Goal: Task Accomplishment & Management: Complete application form

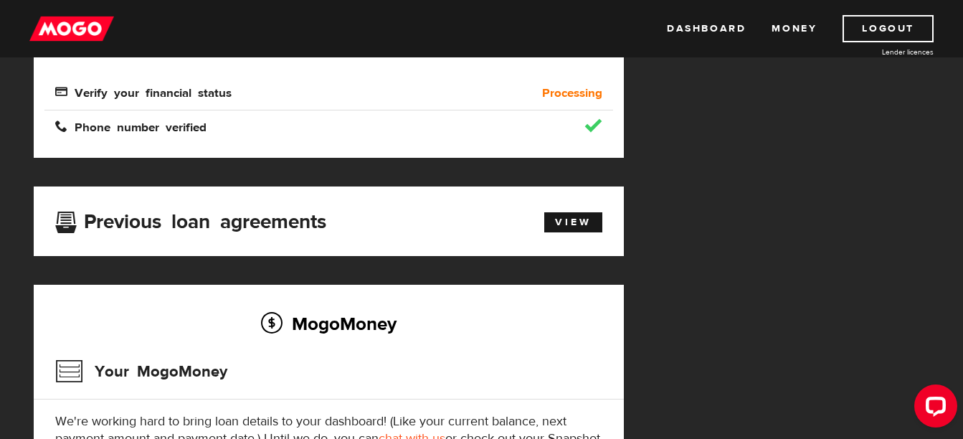
scroll to position [373, 0]
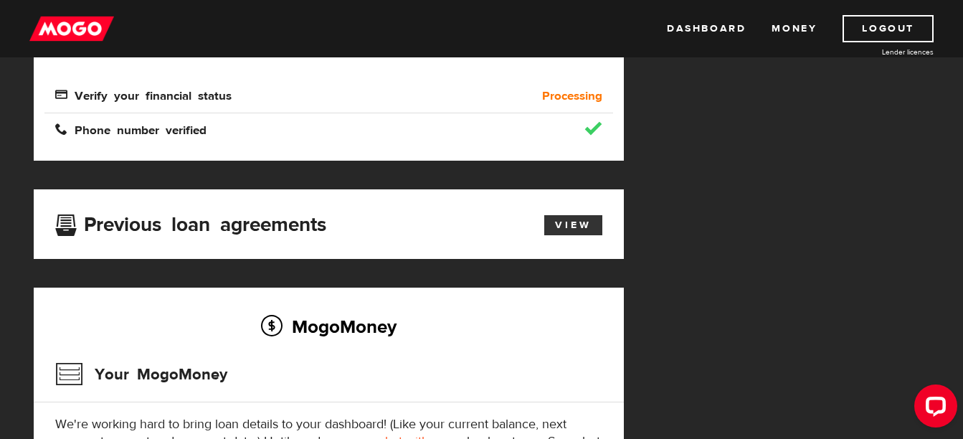
click at [566, 224] on link "View" at bounding box center [573, 225] width 58 height 20
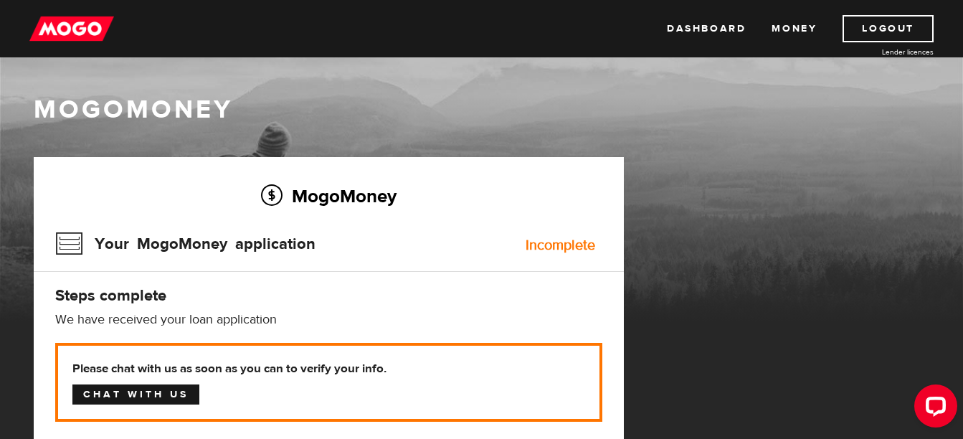
click at [151, 393] on link "Chat with us" at bounding box center [135, 394] width 127 height 20
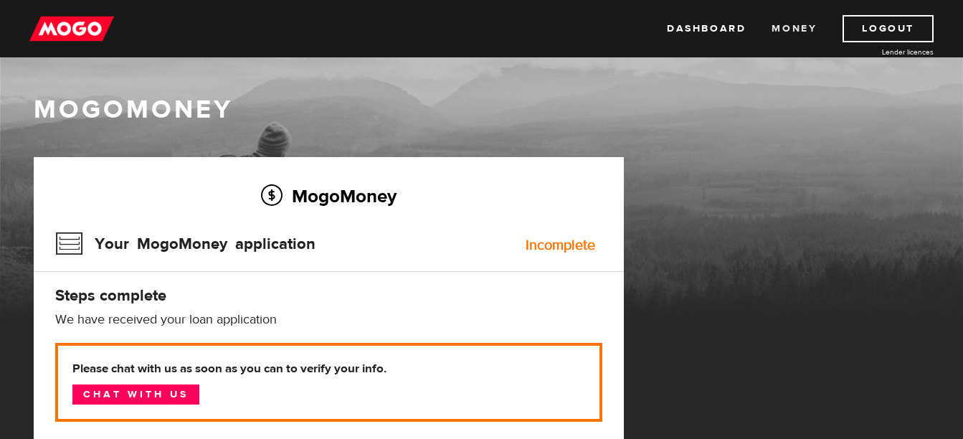
click at [776, 27] on link "Money" at bounding box center [793, 28] width 45 height 27
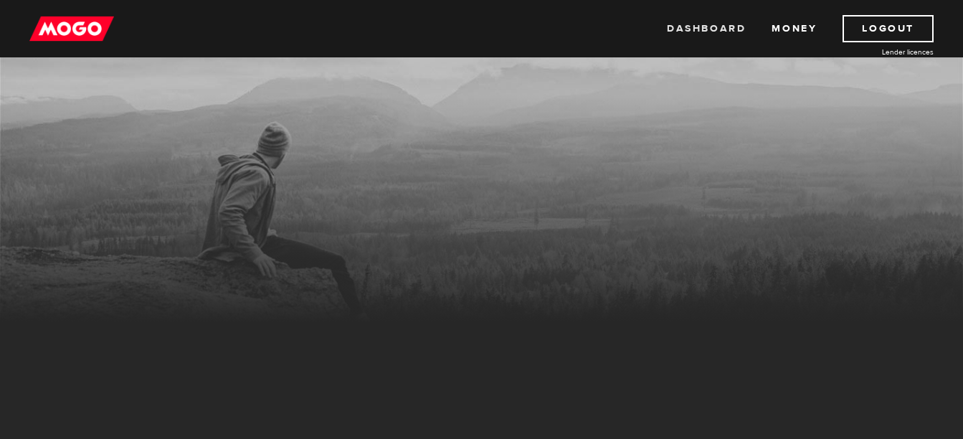
click at [735, 27] on link "Dashboard" at bounding box center [706, 28] width 79 height 27
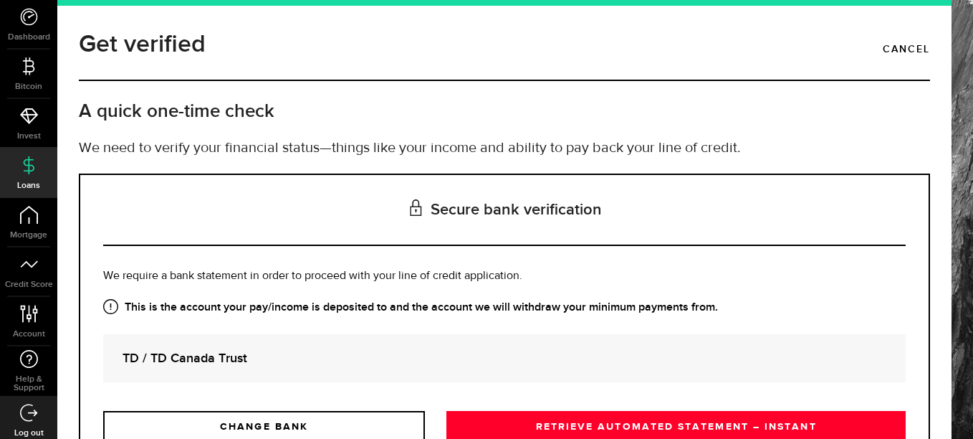
scroll to position [64, 0]
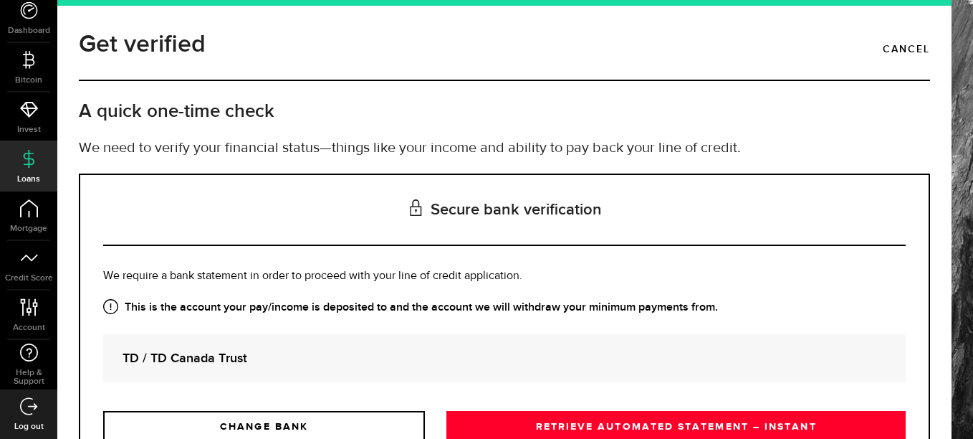
click at [469, 326] on div "Is this the bank account you want us to get your bank statements from? We requi…" at bounding box center [504, 353] width 803 height 173
click at [267, 351] on strong "TD / TD Canada Trust" at bounding box center [505, 357] width 764 height 19
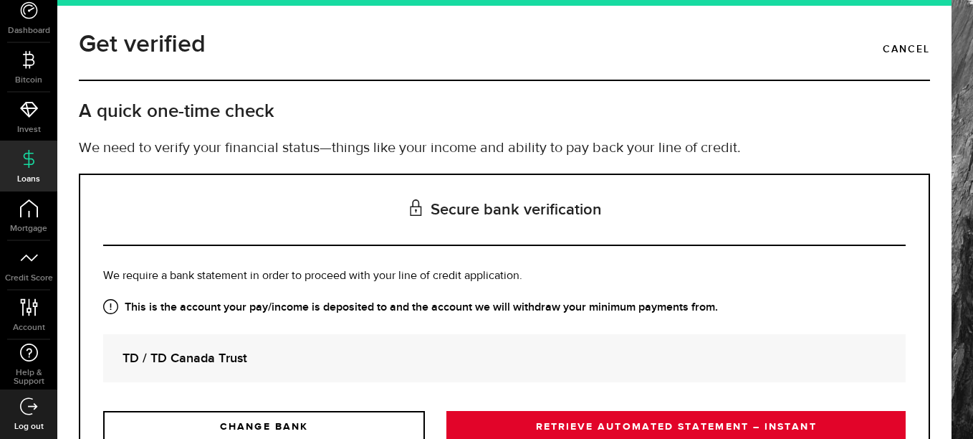
click at [497, 417] on link "RETRIEVE AUTOMATED STATEMENT – INSTANT" at bounding box center [676, 426] width 459 height 30
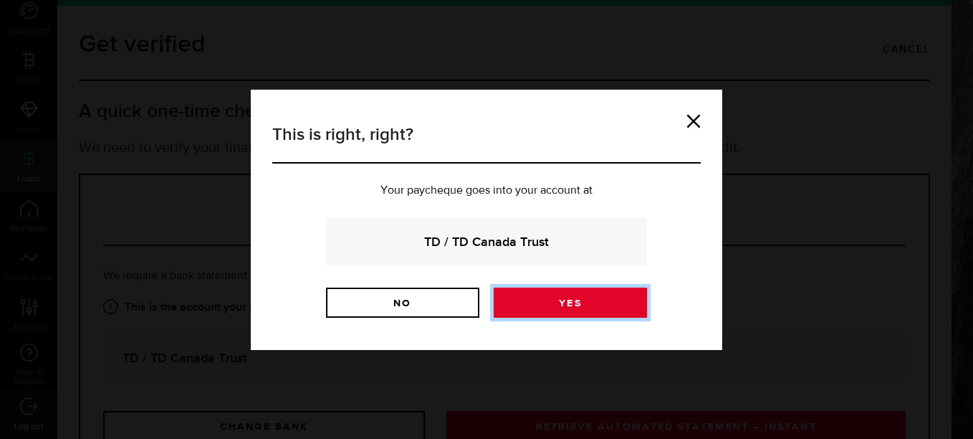
click at [533, 309] on link "Yes" at bounding box center [570, 302] width 153 height 30
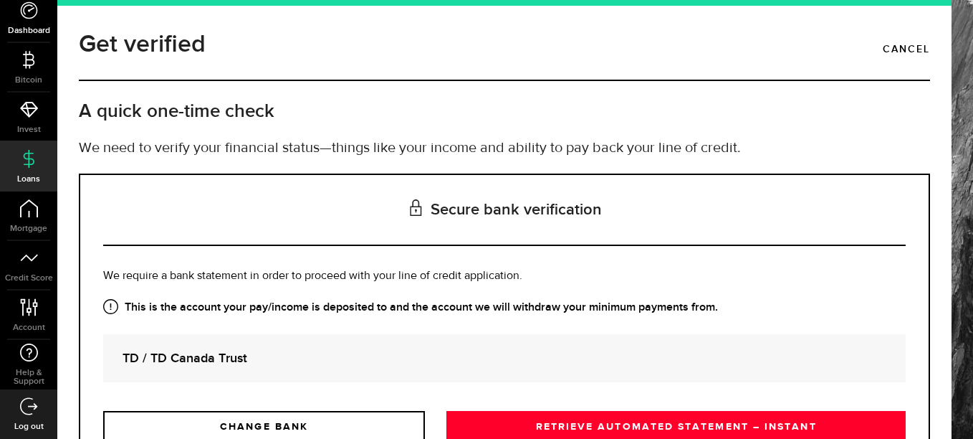
click at [32, 8] on icon at bounding box center [29, 10] width 18 height 18
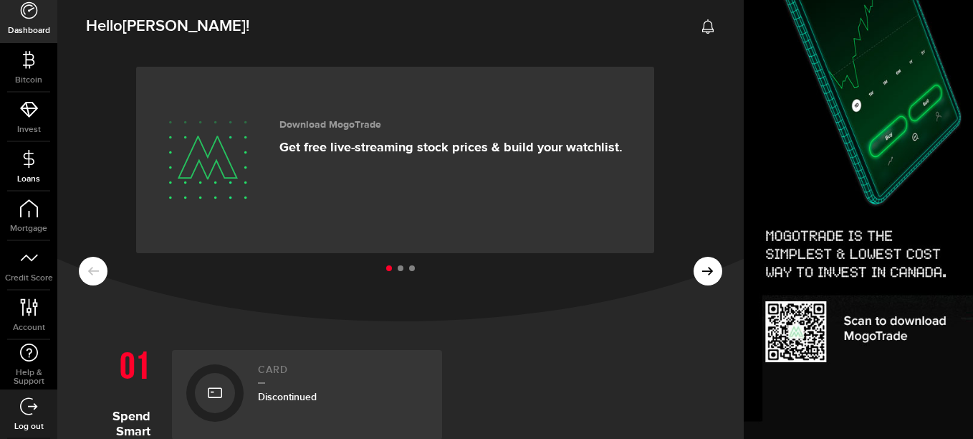
click at [22, 166] on icon at bounding box center [29, 159] width 18 height 18
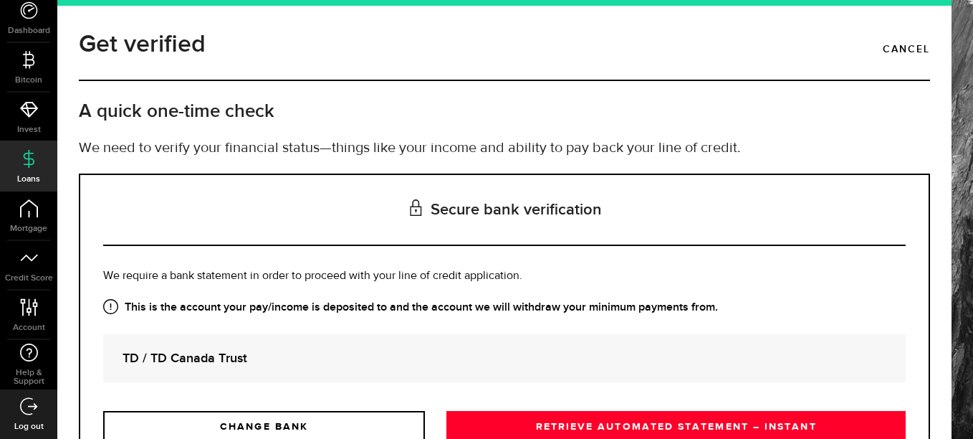
click at [224, 351] on strong "TD / TD Canada Trust" at bounding box center [505, 357] width 764 height 19
click at [216, 363] on strong "TD / TD Canada Trust" at bounding box center [505, 357] width 764 height 19
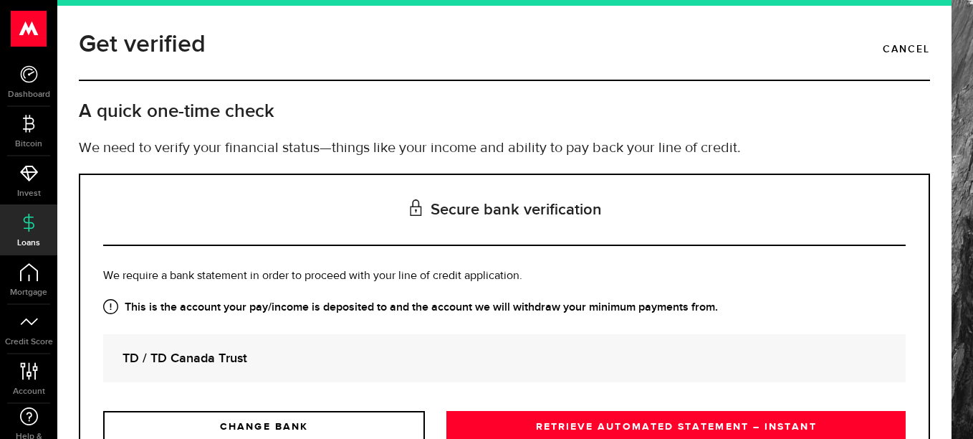
click at [65, 292] on div "Get verified Cancel A quick one-time check We need to verify your financial sta…" at bounding box center [504, 219] width 895 height 439
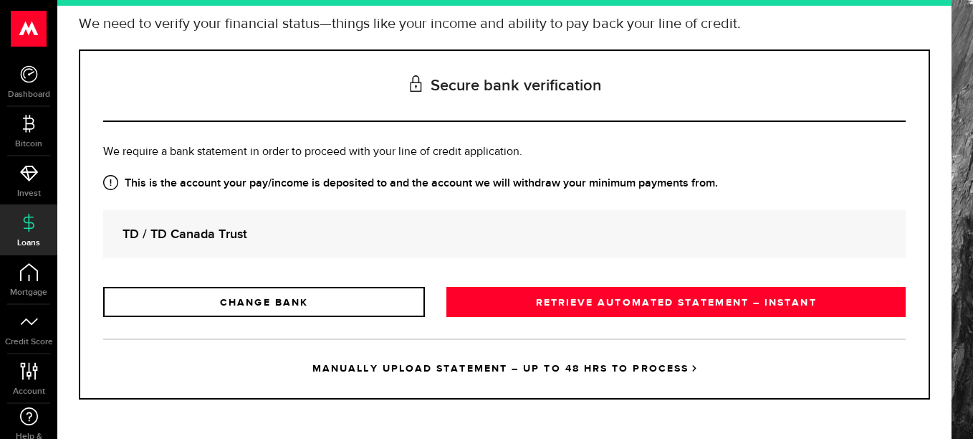
scroll to position [126, 0]
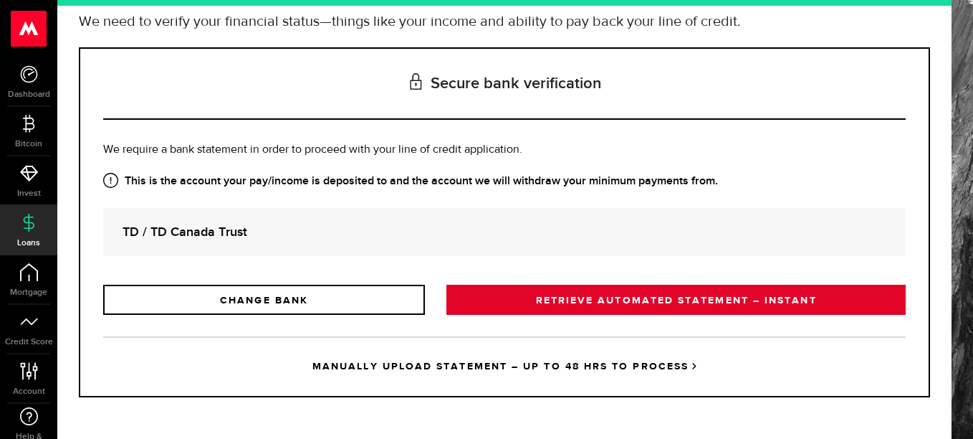
click at [468, 300] on link "RETRIEVE AUTOMATED STATEMENT – INSTANT" at bounding box center [676, 300] width 459 height 30
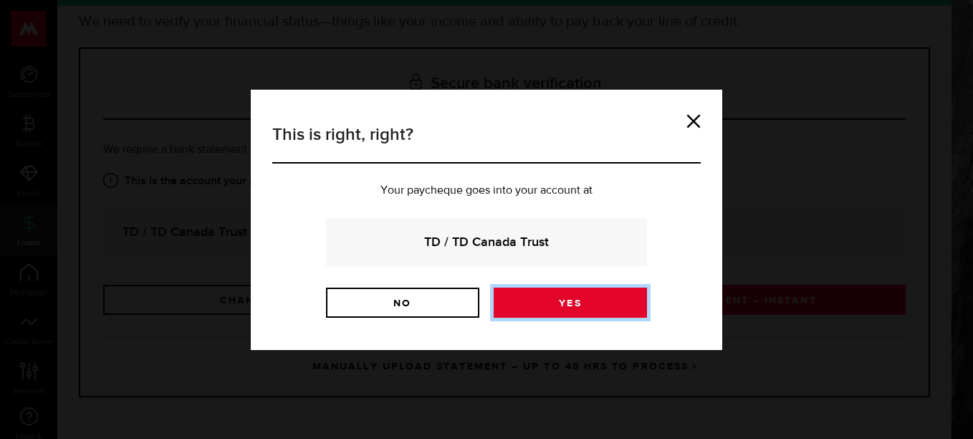
click at [507, 304] on link "Yes" at bounding box center [570, 302] width 153 height 30
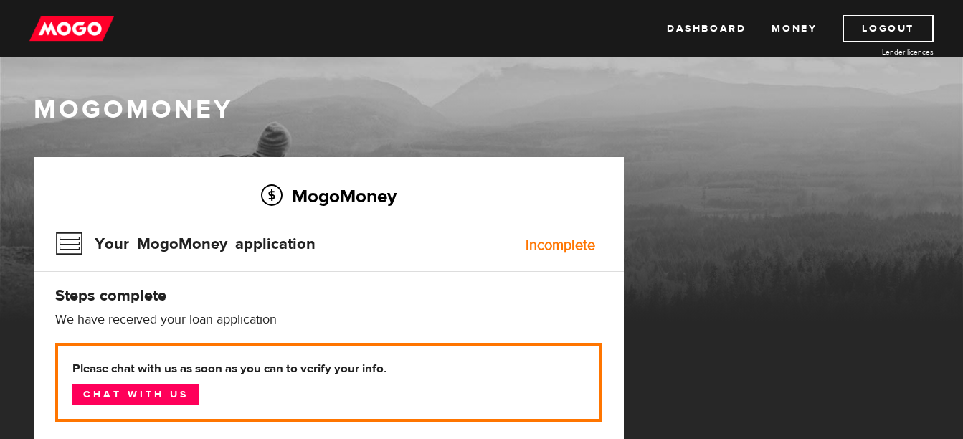
click at [683, 29] on link "Dashboard" at bounding box center [706, 28] width 79 height 27
click at [604, 108] on h1 "MogoMoney" at bounding box center [482, 110] width 896 height 30
click at [616, 100] on h1 "MogoMoney" at bounding box center [482, 110] width 896 height 30
click at [717, 29] on link "Dashboard" at bounding box center [706, 28] width 79 height 27
